Goal: Task Accomplishment & Management: Complete application form

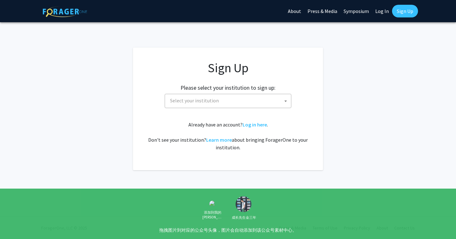
click at [210, 102] on span "Select your institution" at bounding box center [194, 100] width 49 height 6
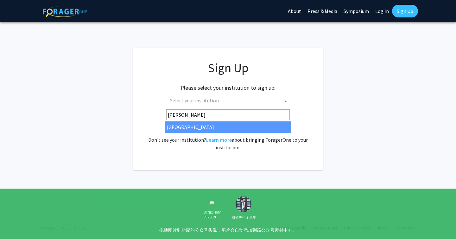
type input "john"
click at [215, 133] on span "john Johns Hopkins University" at bounding box center [228, 120] width 127 height 25
select select "1"
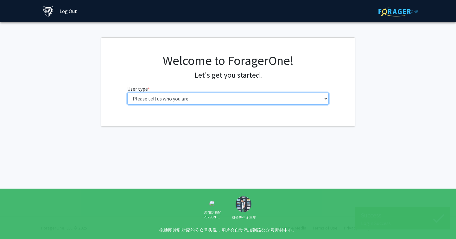
click at [275, 98] on select "Please tell us who you are Undergraduate Student Master's Student Doctoral Cand…" at bounding box center [228, 99] width 202 height 12
select select "2: masters"
click at [127, 93] on select "Please tell us who you are Undergraduate Student Master's Student Doctoral Cand…" at bounding box center [228, 99] width 202 height 12
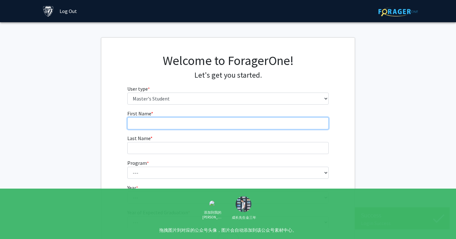
click at [272, 117] on input "First Name * required" at bounding box center [228, 123] width 202 height 12
type input "Jiaying"
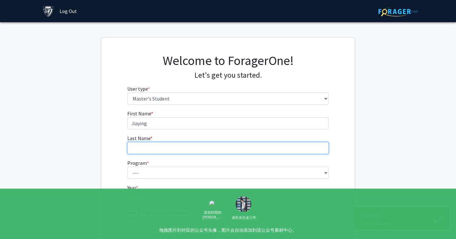
type input "[PERSON_NAME]"
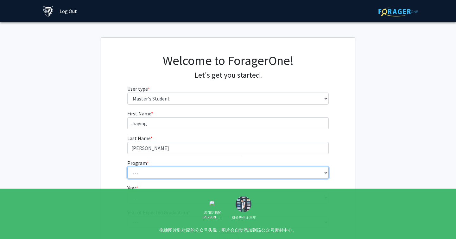
click at [174, 168] on select "--- Anatomy Education Applied and Computational Mathematics Applied Biomedical …" at bounding box center [228, 173] width 202 height 12
select select "7: 6"
click at [127, 167] on select "--- Anatomy Education Applied and Computational Mathematics Applied Biomedical …" at bounding box center [228, 173] width 202 height 12
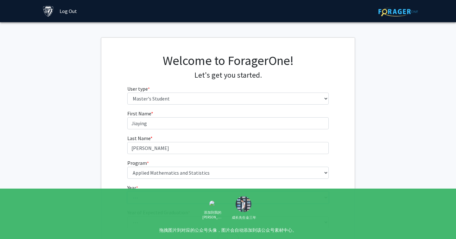
click at [189, 196] on select "--- First Year Second Year" at bounding box center [228, 197] width 202 height 12
click at [127, 191] on select "--- First Year Second Year" at bounding box center [228, 197] width 202 height 12
click at [187, 195] on select "--- First Year Second Year" at bounding box center [228, 197] width 202 height 12
select select "1: first_year"
click at [127, 191] on select "--- First Year Second Year" at bounding box center [228, 197] width 202 height 12
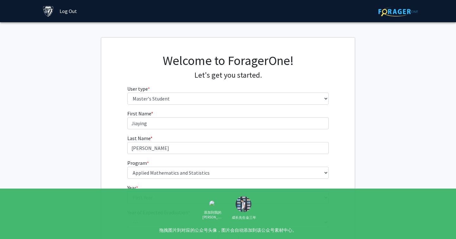
scroll to position [61, 0]
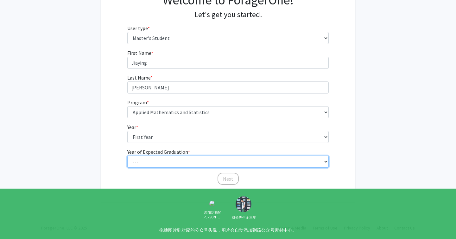
click at [188, 161] on select "--- 2025 2026 2027 2028 2029 2030 2031 2032 2033 2034" at bounding box center [228, 162] width 202 height 12
select select "3: 2027"
click at [127, 156] on select "--- 2025 2026 2027 2028 2029 2030 2031 2032 2033 2034" at bounding box center [228, 162] width 202 height 12
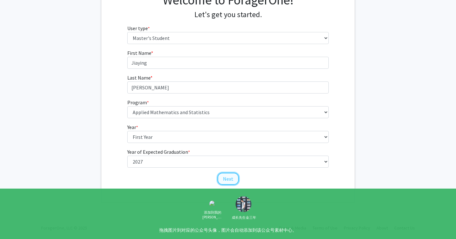
click at [232, 179] on button "Next" at bounding box center [228, 179] width 21 height 12
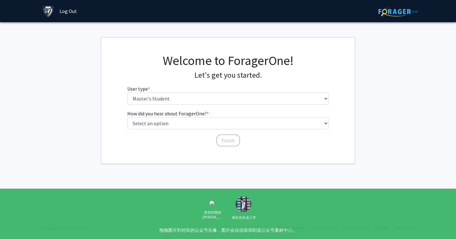
scroll to position [0, 0]
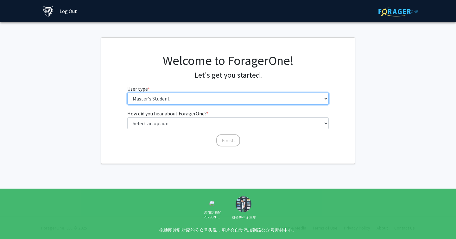
click at [216, 100] on select "Please tell us who you are Undergraduate Student Master's Student Doctoral Cand…" at bounding box center [228, 99] width 202 height 12
click at [127, 93] on select "Please tell us who you are Undergraduate Student Master's Student Doctoral Cand…" at bounding box center [228, 99] width 202 height 12
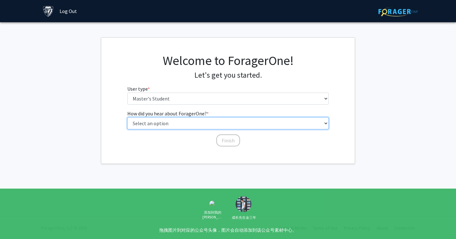
click at [216, 121] on select "Select an option Peer/student recommendation Faculty/staff recommendation Unive…" at bounding box center [228, 123] width 202 height 12
select select "3: university_website"
click at [127, 117] on select "Select an option Peer/student recommendation Faculty/staff recommendation Unive…" at bounding box center [228, 123] width 202 height 12
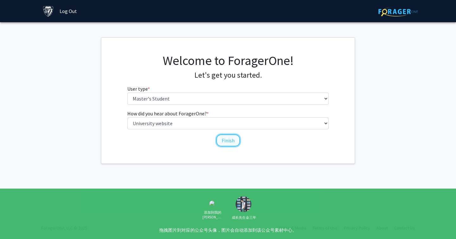
click at [220, 137] on button "Finish" at bounding box center [228, 140] width 24 height 12
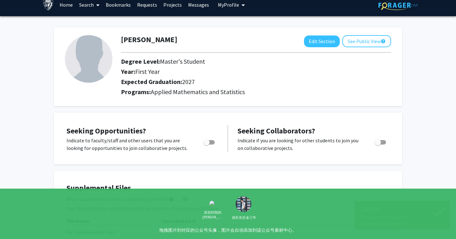
scroll to position [8, 0]
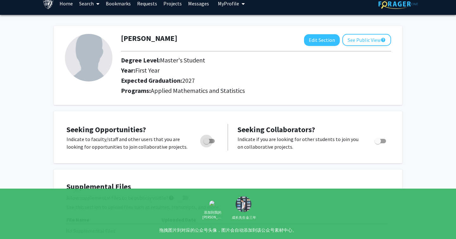
click at [209, 142] on span "Toggle" at bounding box center [206, 141] width 6 height 6
click at [207, 143] on input "Are you actively seeking opportunities?" at bounding box center [206, 143] width 0 height 0
checkbox input "true"
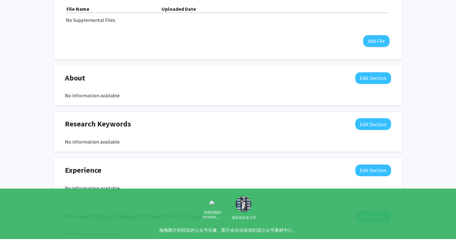
scroll to position [0, 0]
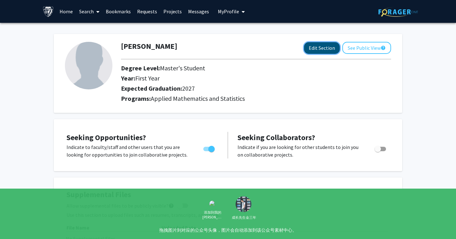
click at [324, 46] on button "Edit Section" at bounding box center [322, 48] width 36 height 12
select select "first_year"
select select "2027"
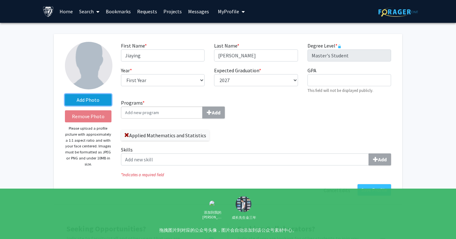
click at [104, 100] on label "Add Photo" at bounding box center [88, 99] width 47 height 11
click at [0, 0] on input "Add Photo" at bounding box center [0, 0] width 0 height 0
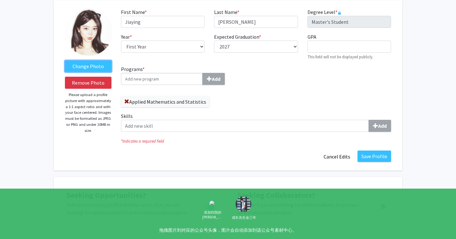
scroll to position [46, 0]
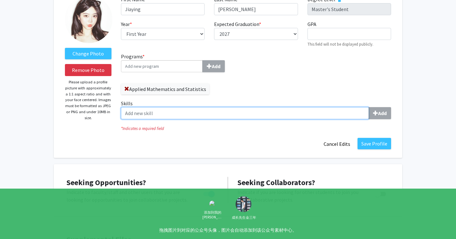
click at [252, 112] on input "Skills Add" at bounding box center [245, 113] width 248 height 12
type input "pyt"
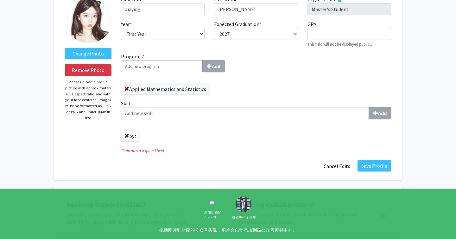
click at [127, 133] on span at bounding box center [126, 135] width 5 height 5
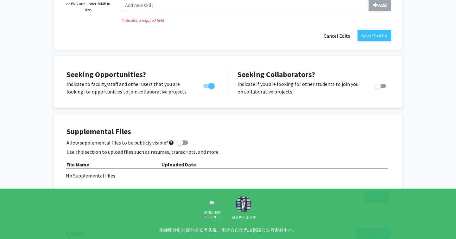
scroll to position [0, 0]
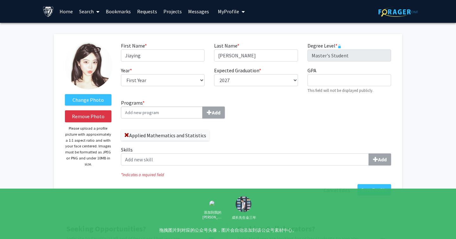
click at [233, 11] on span "My Profile" at bounding box center [228, 11] width 21 height 6
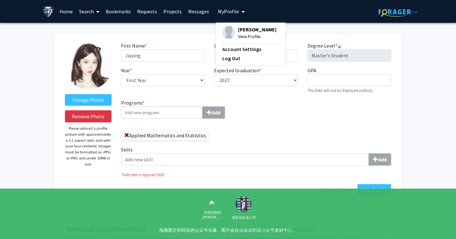
click at [239, 29] on span "[PERSON_NAME]" at bounding box center [257, 29] width 38 height 7
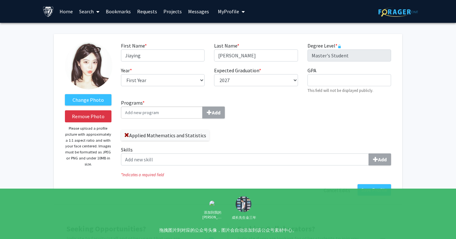
click at [227, 13] on span "My Profile" at bounding box center [228, 11] width 21 height 6
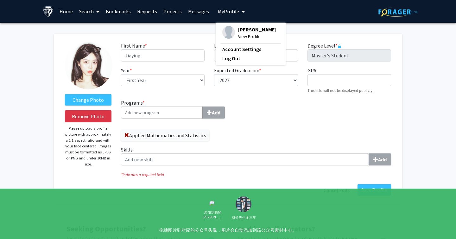
click at [226, 28] on img at bounding box center [228, 32] width 13 height 13
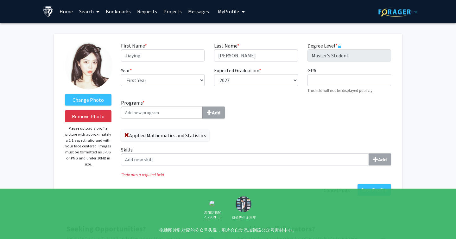
click at [199, 9] on link "Messages" at bounding box center [198, 11] width 27 height 22
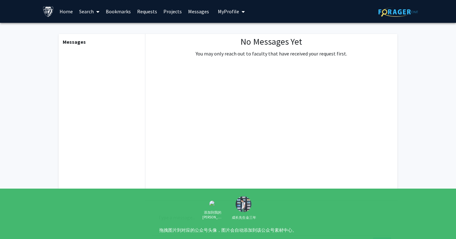
click at [223, 10] on span "My Profile" at bounding box center [228, 11] width 21 height 6
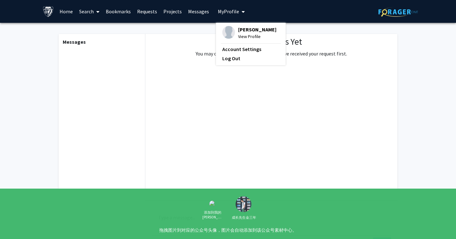
click at [232, 27] on div "[PERSON_NAME] View Profile" at bounding box center [249, 33] width 54 height 14
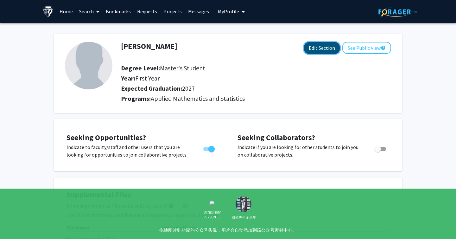
click at [320, 48] on button "Edit Section" at bounding box center [322, 48] width 36 height 12
select select "first_year"
select select "2027"
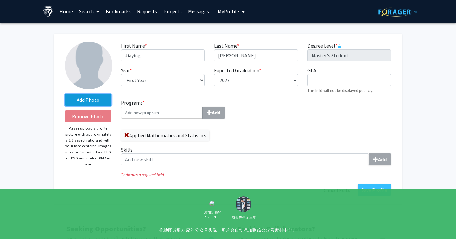
click at [96, 97] on label "Add Photo" at bounding box center [88, 99] width 47 height 11
click at [0, 0] on input "Add Photo" at bounding box center [0, 0] width 0 height 0
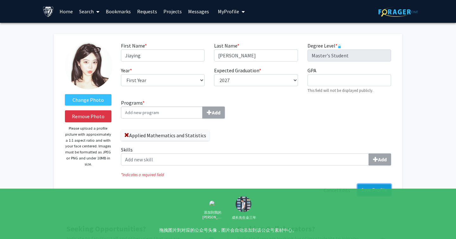
click at [374, 187] on button "Save Profile" at bounding box center [375, 189] width 34 height 11
